Goal: Information Seeking & Learning: Find specific fact

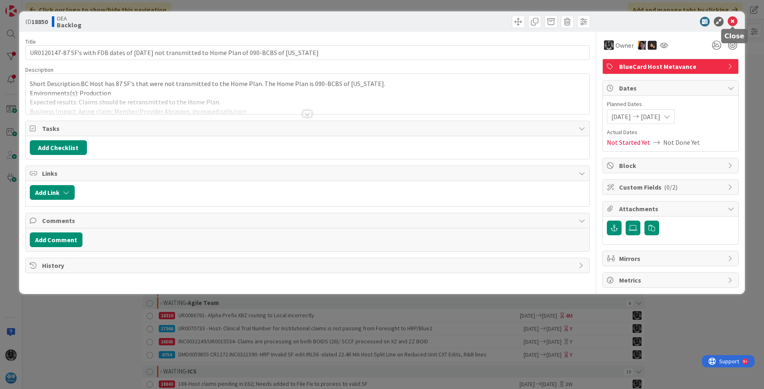
click at [508, 19] on icon at bounding box center [733, 22] width 10 height 10
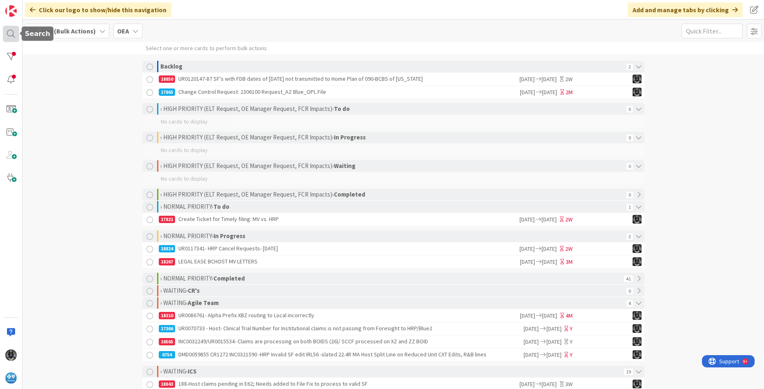
click at [10, 34] on div at bounding box center [11, 34] width 16 height 16
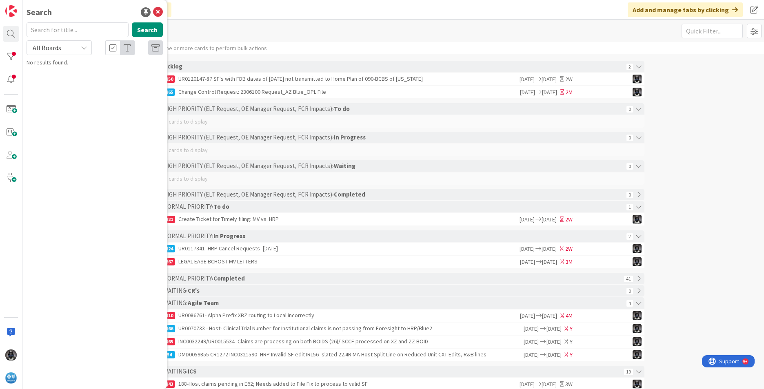
click at [47, 28] on input "text" at bounding box center [78, 29] width 102 height 15
type input "drg"
click at [142, 28] on button "Search" at bounding box center [147, 29] width 31 height 15
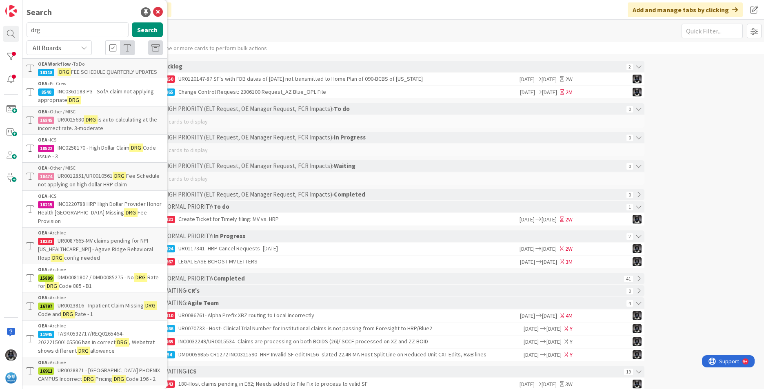
click at [124, 130] on span "is auto-calculating at the incorrect rate. 3-moderate" at bounding box center [97, 124] width 119 height 16
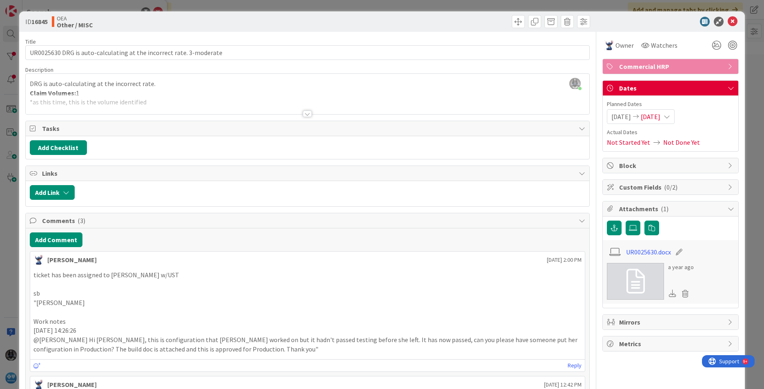
click at [305, 114] on div at bounding box center [307, 114] width 9 height 7
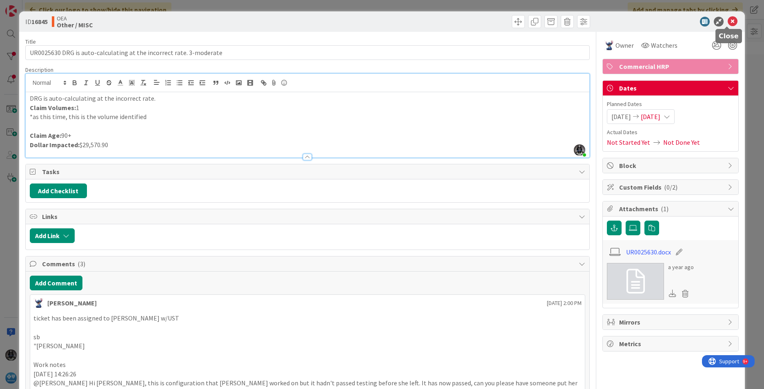
click at [508, 21] on icon at bounding box center [733, 22] width 10 height 10
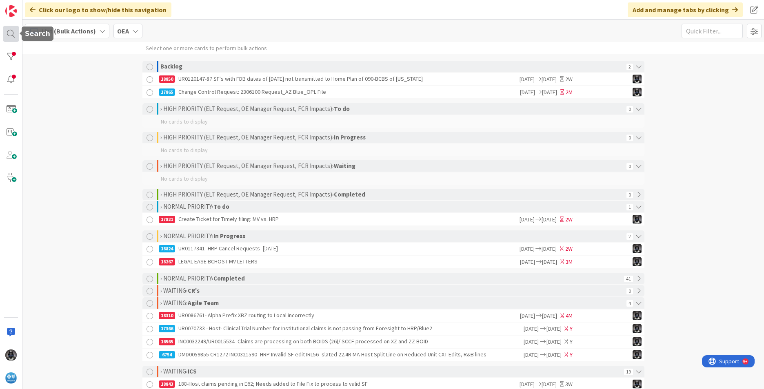
click at [9, 33] on div at bounding box center [11, 34] width 16 height 16
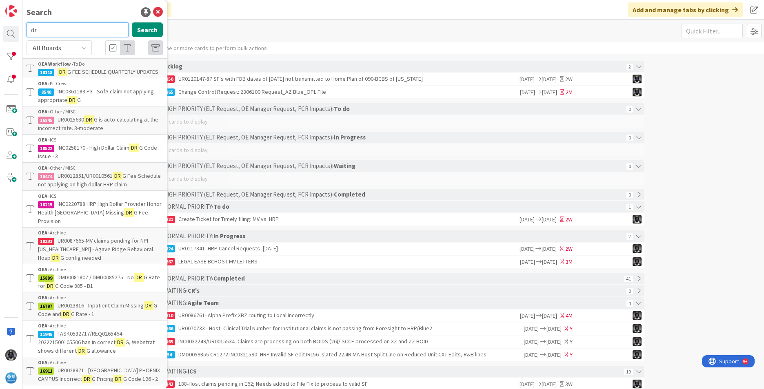
type input "d"
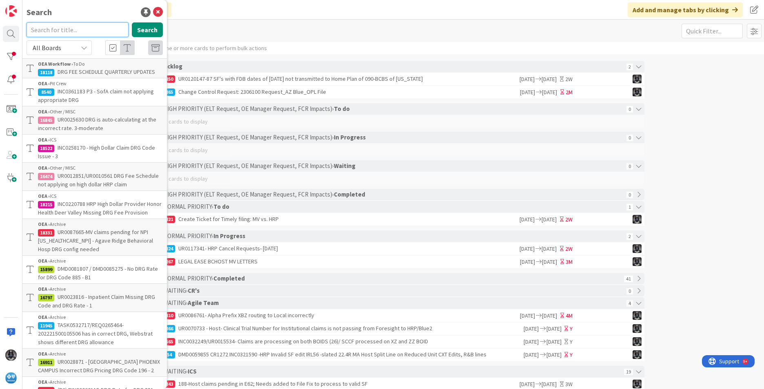
paste input "UR0117158"
type input "UR0117158"
click at [136, 29] on button "Search" at bounding box center [147, 29] width 31 height 15
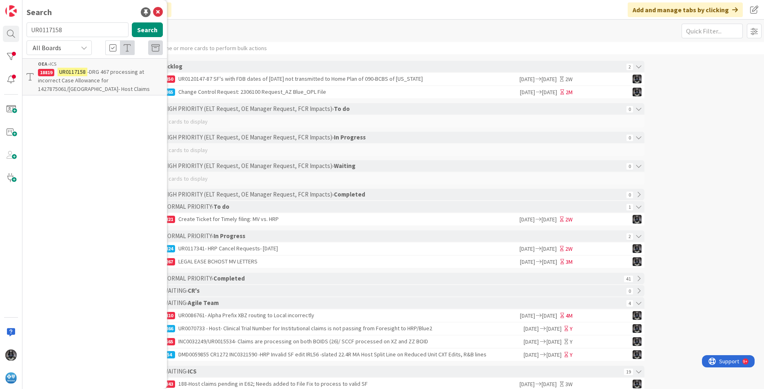
click at [75, 82] on span "-DRG 467 processing at incorrect Case Allowance for 1427875061/[GEOGRAPHIC_DATA…" at bounding box center [94, 80] width 112 height 24
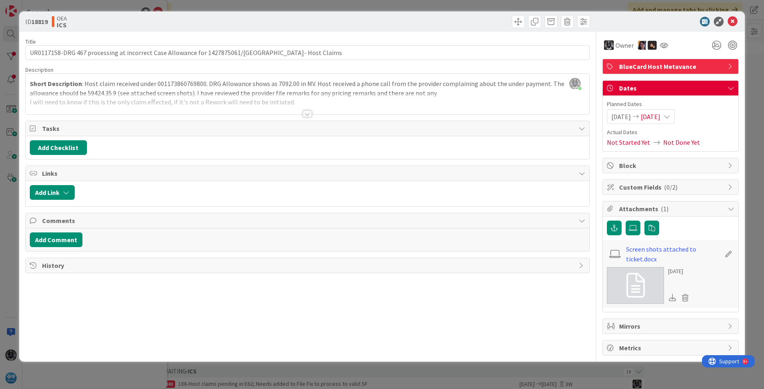
click at [307, 114] on div at bounding box center [307, 114] width 9 height 7
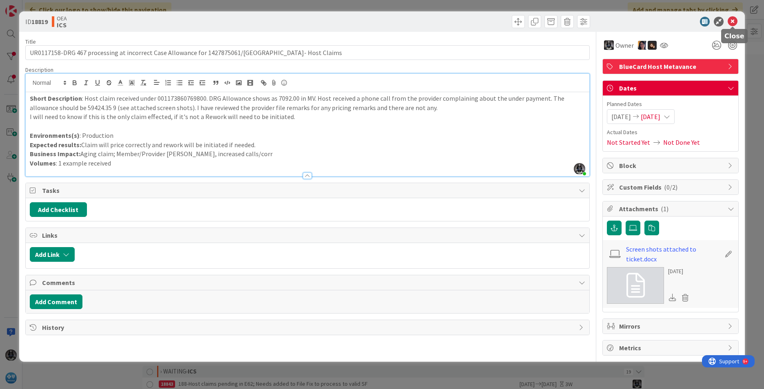
click at [508, 17] on icon at bounding box center [733, 22] width 10 height 10
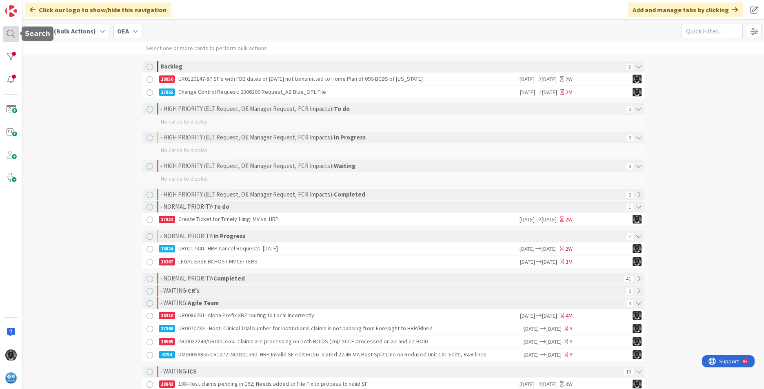
click at [9, 33] on div at bounding box center [11, 34] width 16 height 16
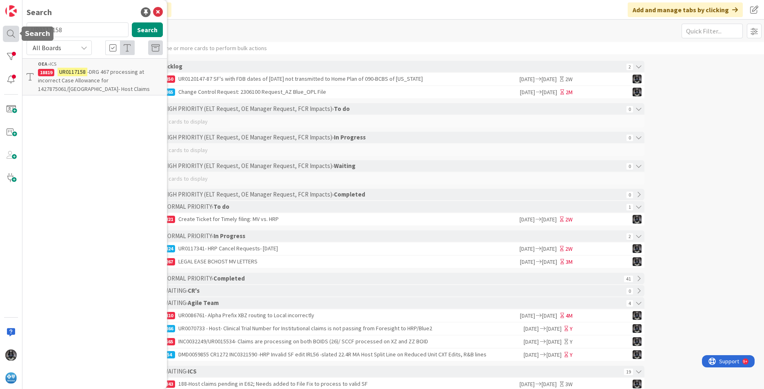
drag, startPoint x: 65, startPoint y: 30, endPoint x: 18, endPoint y: 30, distance: 46.9
click at [18, 30] on div "Search UR0117158 Search All Boards OEA › ICS 18819 UR0117158 -DRG 467 processin…" at bounding box center [11, 194] width 22 height 389
type input "under"
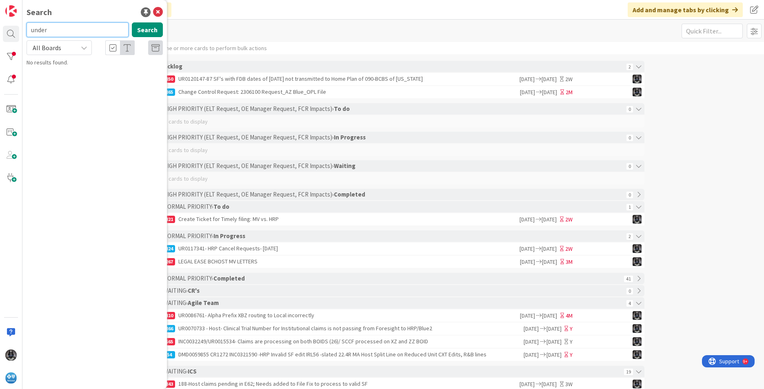
click at [60, 28] on input "under" at bounding box center [78, 29] width 102 height 15
click at [142, 28] on button "Search" at bounding box center [147, 29] width 31 height 15
drag, startPoint x: 58, startPoint y: 32, endPoint x: 1, endPoint y: 31, distance: 57.2
click at [1, 31] on div "Search under Search All Boards No results found." at bounding box center [11, 194] width 22 height 389
type input "webstrat"
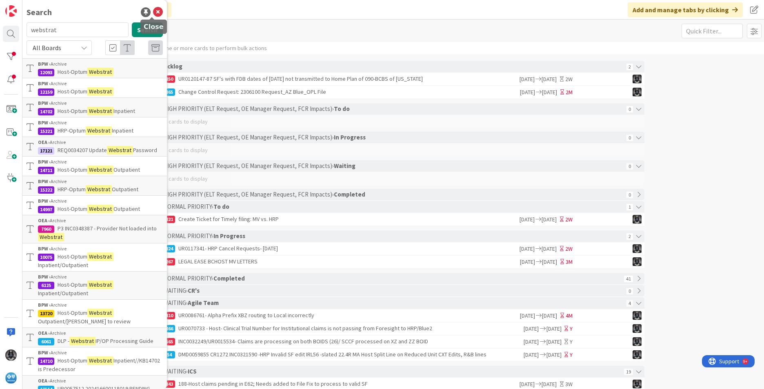
click at [153, 11] on icon at bounding box center [158, 12] width 10 height 10
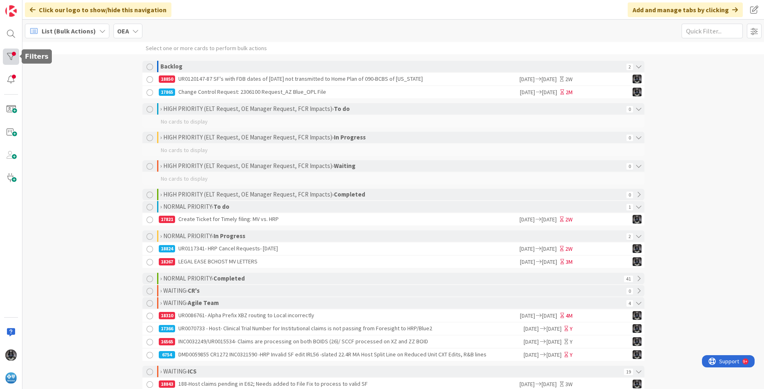
click at [12, 54] on div at bounding box center [11, 57] width 16 height 16
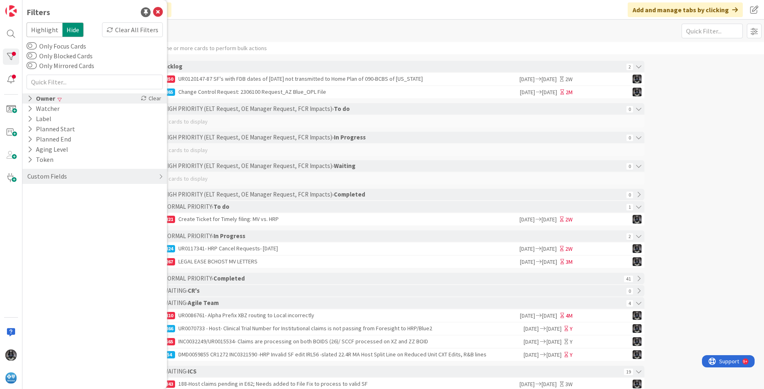
click at [32, 96] on icon at bounding box center [29, 98] width 5 height 7
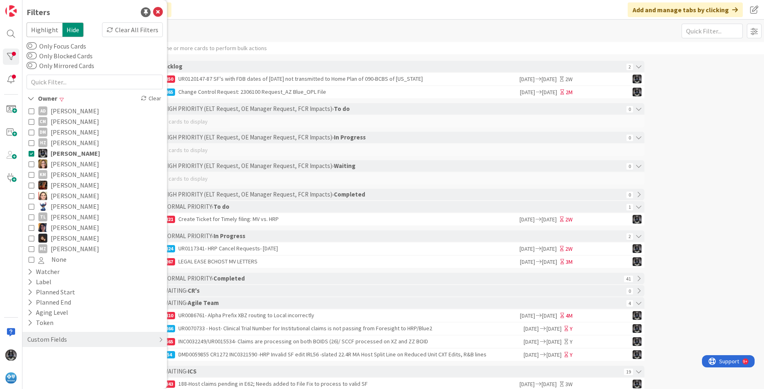
click at [31, 227] on icon at bounding box center [32, 228] width 6 height 6
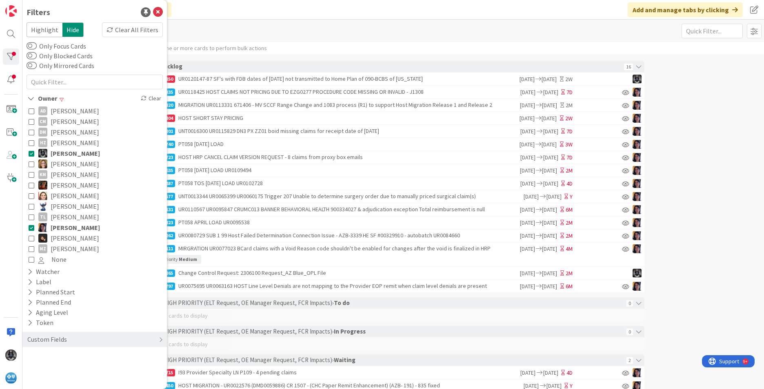
click at [31, 151] on icon at bounding box center [32, 154] width 6 height 6
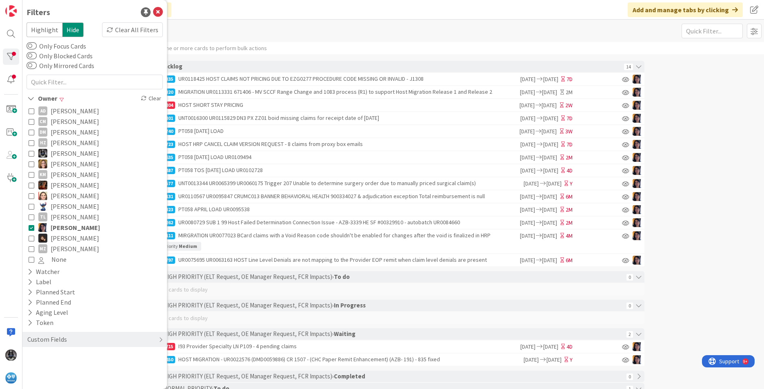
click at [407, 23] on div "List (Bulk Actions) OEA 1x 2x 3x" at bounding box center [393, 31] width 742 height 22
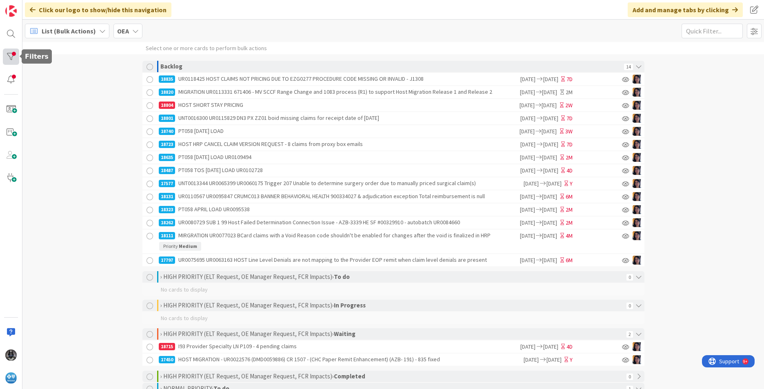
click at [9, 54] on div at bounding box center [11, 57] width 16 height 16
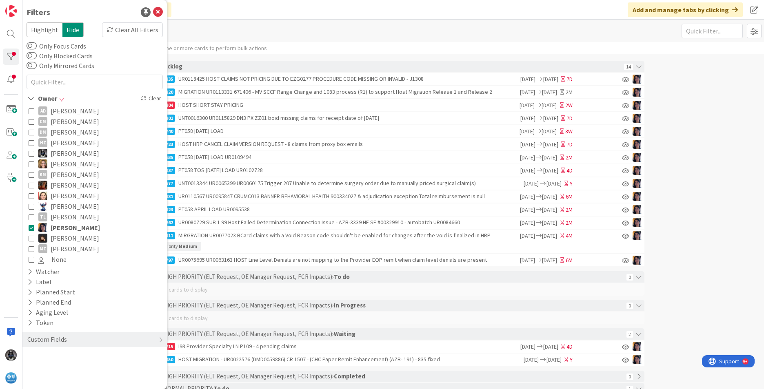
click at [32, 153] on icon at bounding box center [32, 154] width 6 height 6
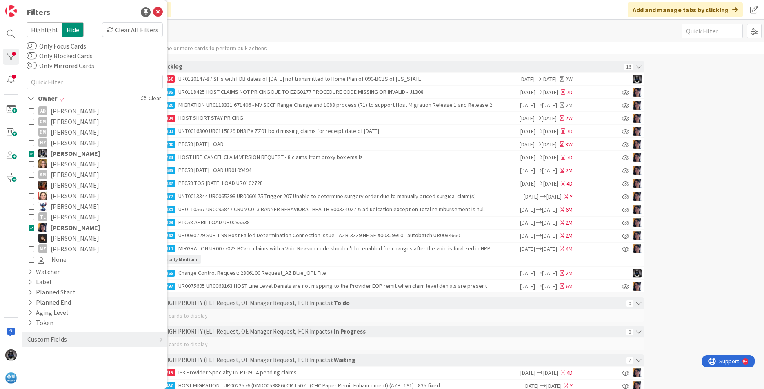
click at [32, 226] on icon at bounding box center [32, 228] width 6 height 6
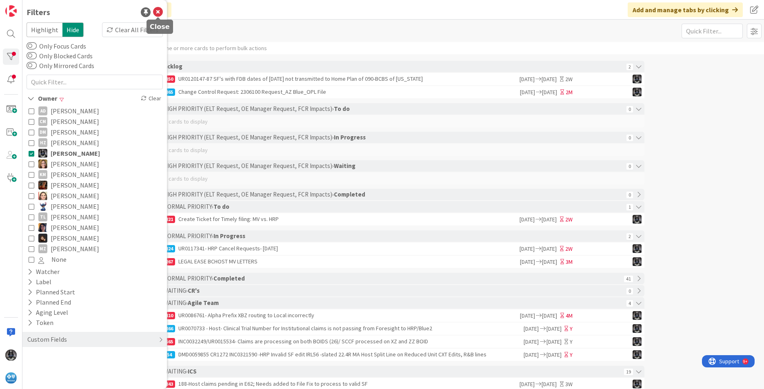
click at [157, 10] on icon at bounding box center [158, 12] width 10 height 10
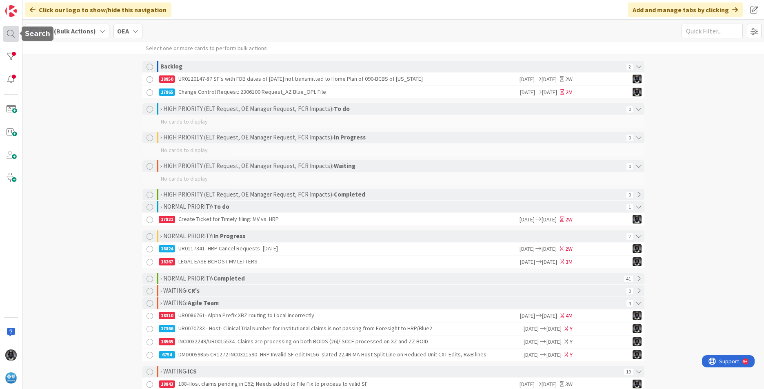
click at [9, 33] on div at bounding box center [11, 34] width 16 height 16
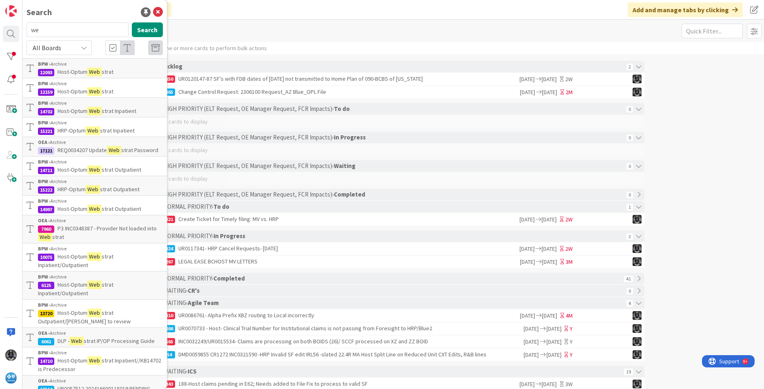
type input "w"
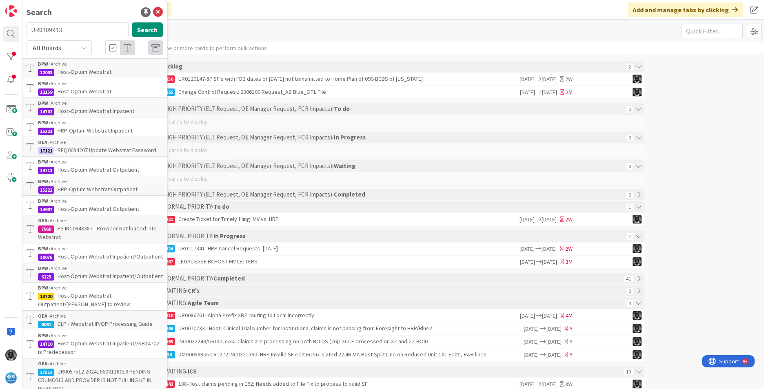
type input "UR0109913"
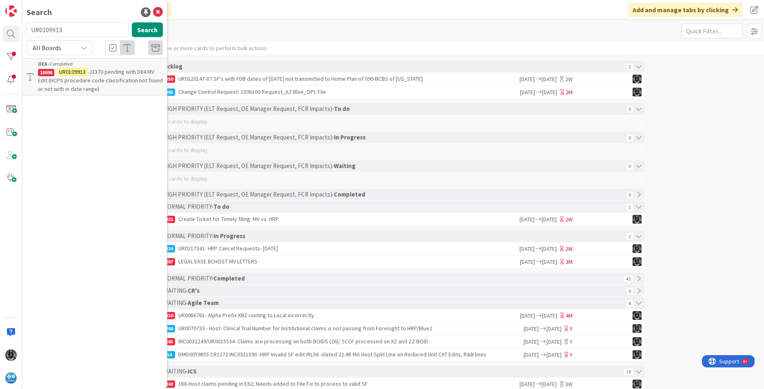
click at [86, 79] on span "-J3370 pending with D84 MV Edit (HCPS procedure code classification not found o…" at bounding box center [100, 80] width 125 height 24
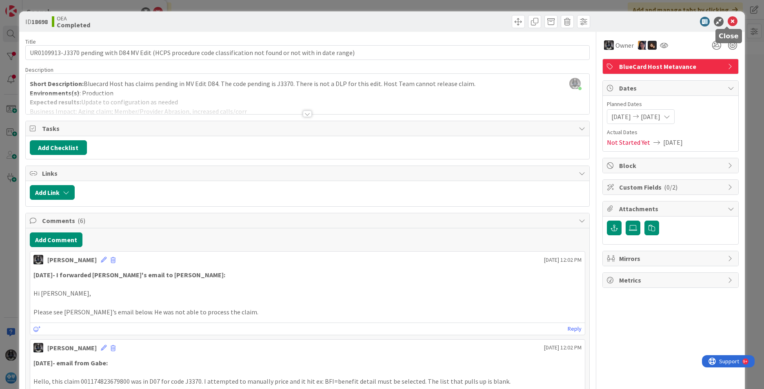
drag, startPoint x: 726, startPoint y: 20, endPoint x: 705, endPoint y: 20, distance: 21.2
click at [508, 20] on icon at bounding box center [733, 22] width 10 height 10
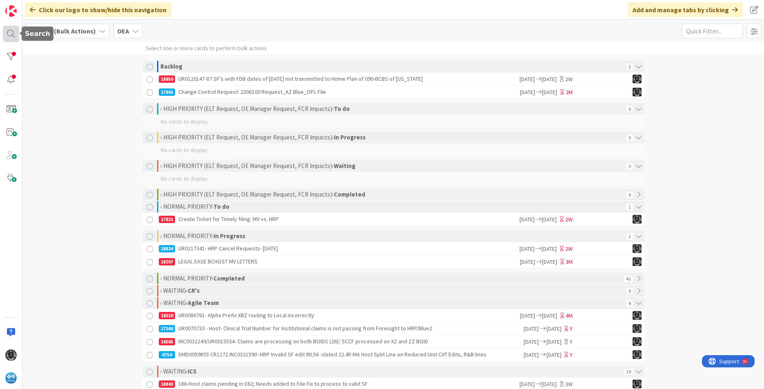
click at [9, 33] on div at bounding box center [11, 34] width 16 height 16
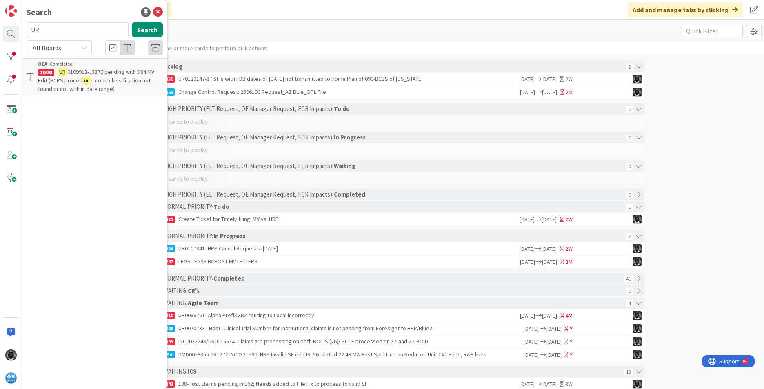
type input "U"
type input "467"
click at [69, 77] on span "processing at incorrect Case Allowance for 1427875061/[GEOGRAPHIC_DATA]- Host C…" at bounding box center [94, 80] width 112 height 24
